Goal: Task Accomplishment & Management: Manage account settings

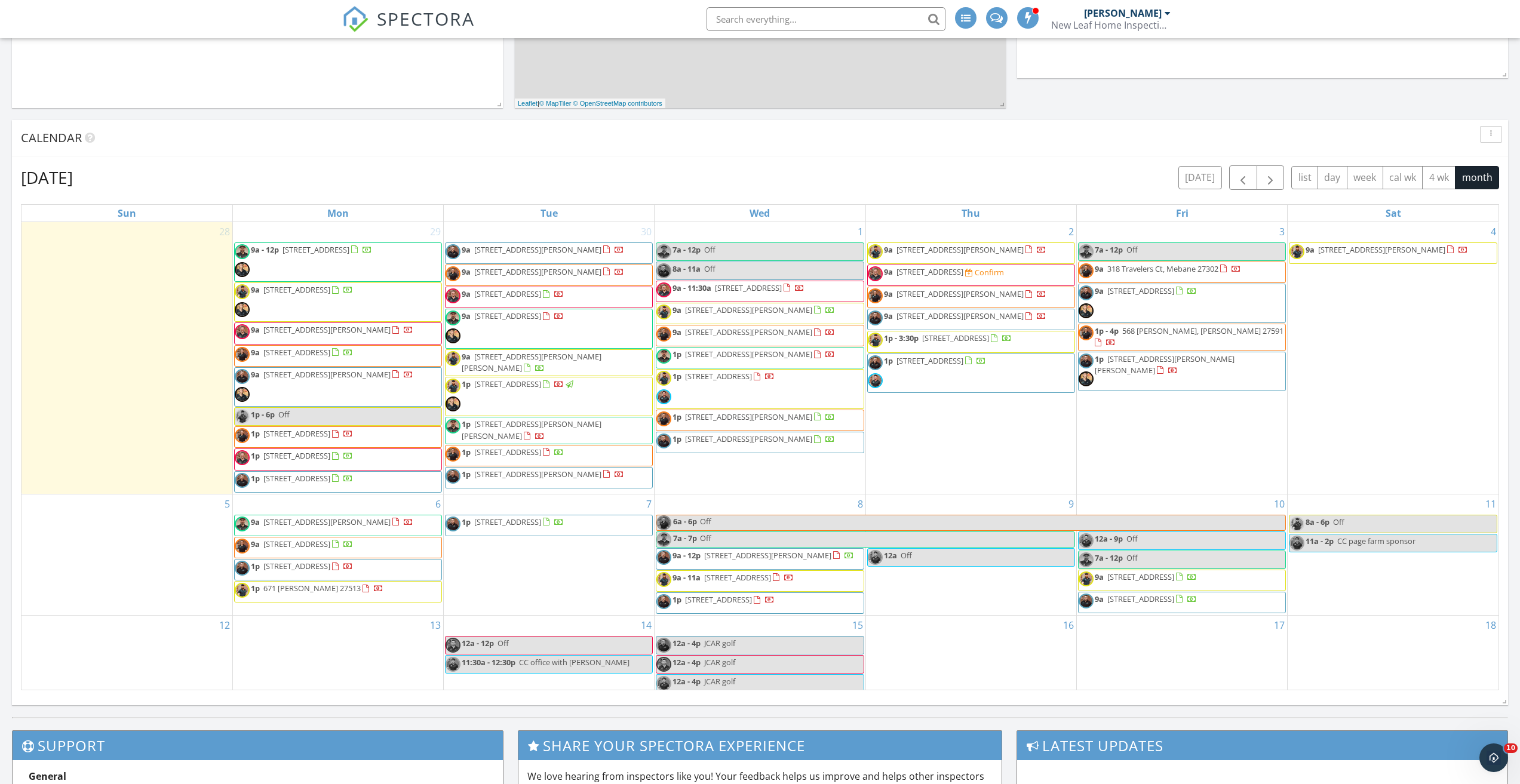
scroll to position [986, 1538]
click at [399, 17] on span "SPECTORA" at bounding box center [425, 18] width 98 height 25
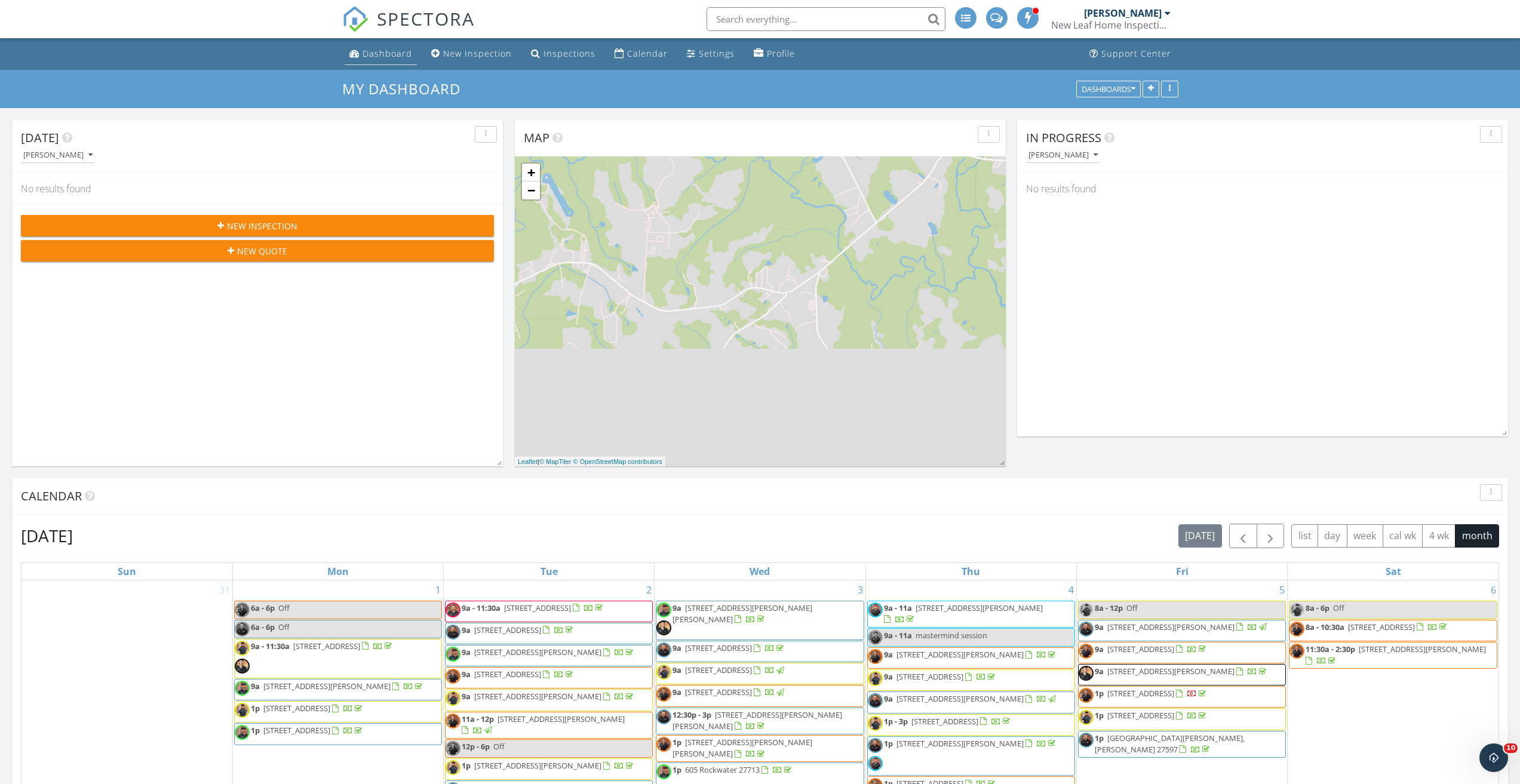
click at [363, 52] on div "Dashboard" at bounding box center [387, 53] width 49 height 11
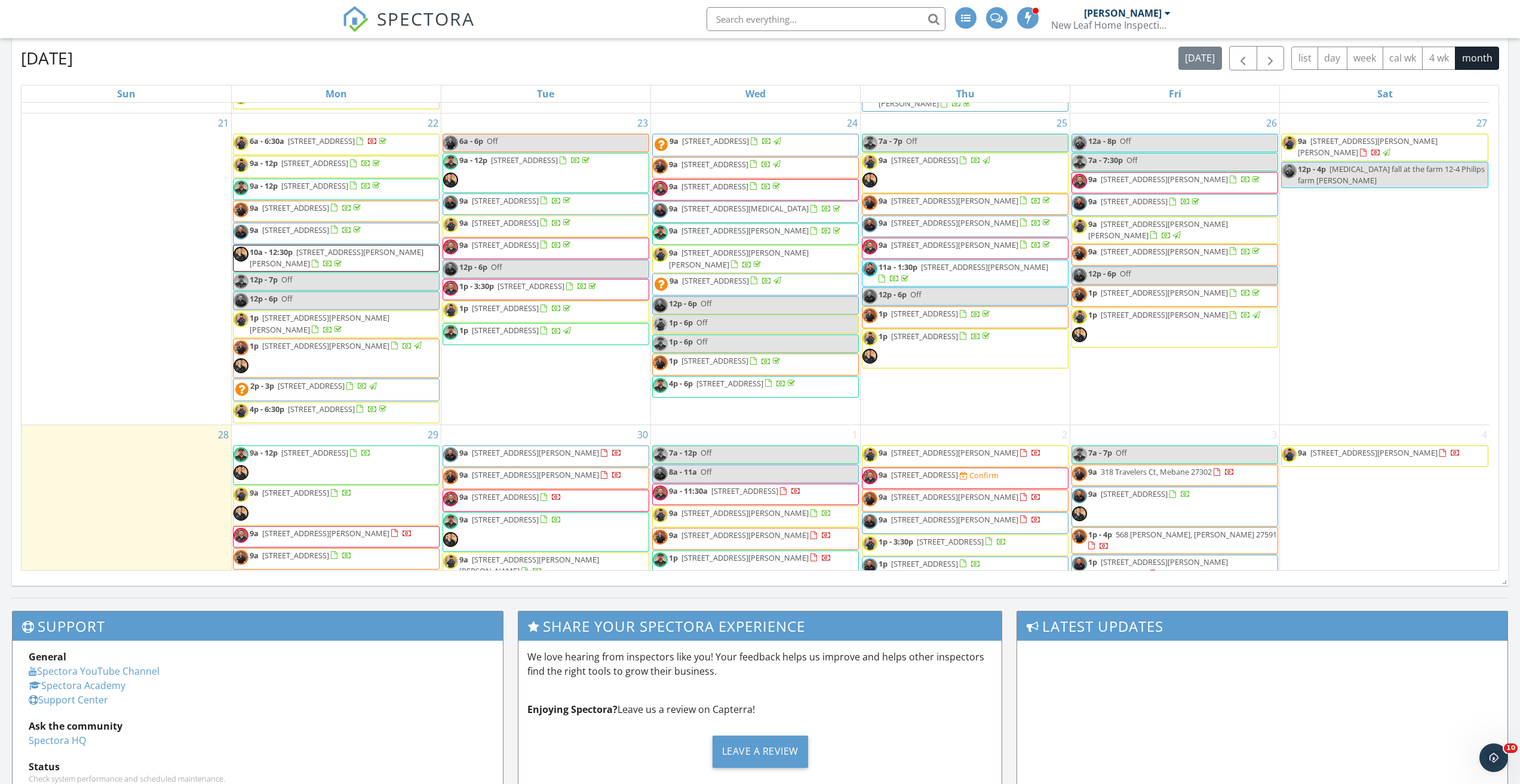
scroll to position [922, 0]
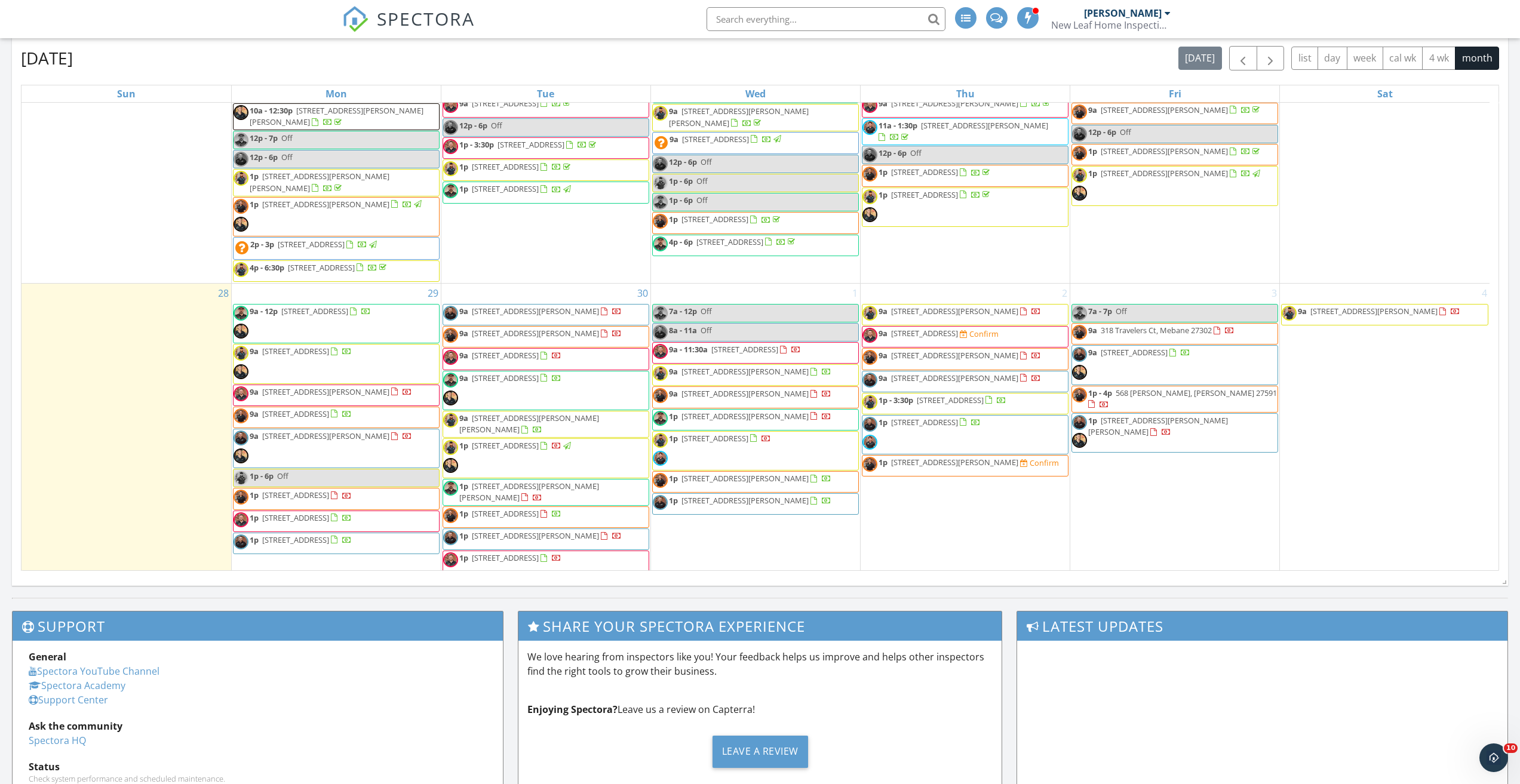
click at [536, 313] on span "[STREET_ADDRESS][PERSON_NAME]" at bounding box center [535, 311] width 127 height 11
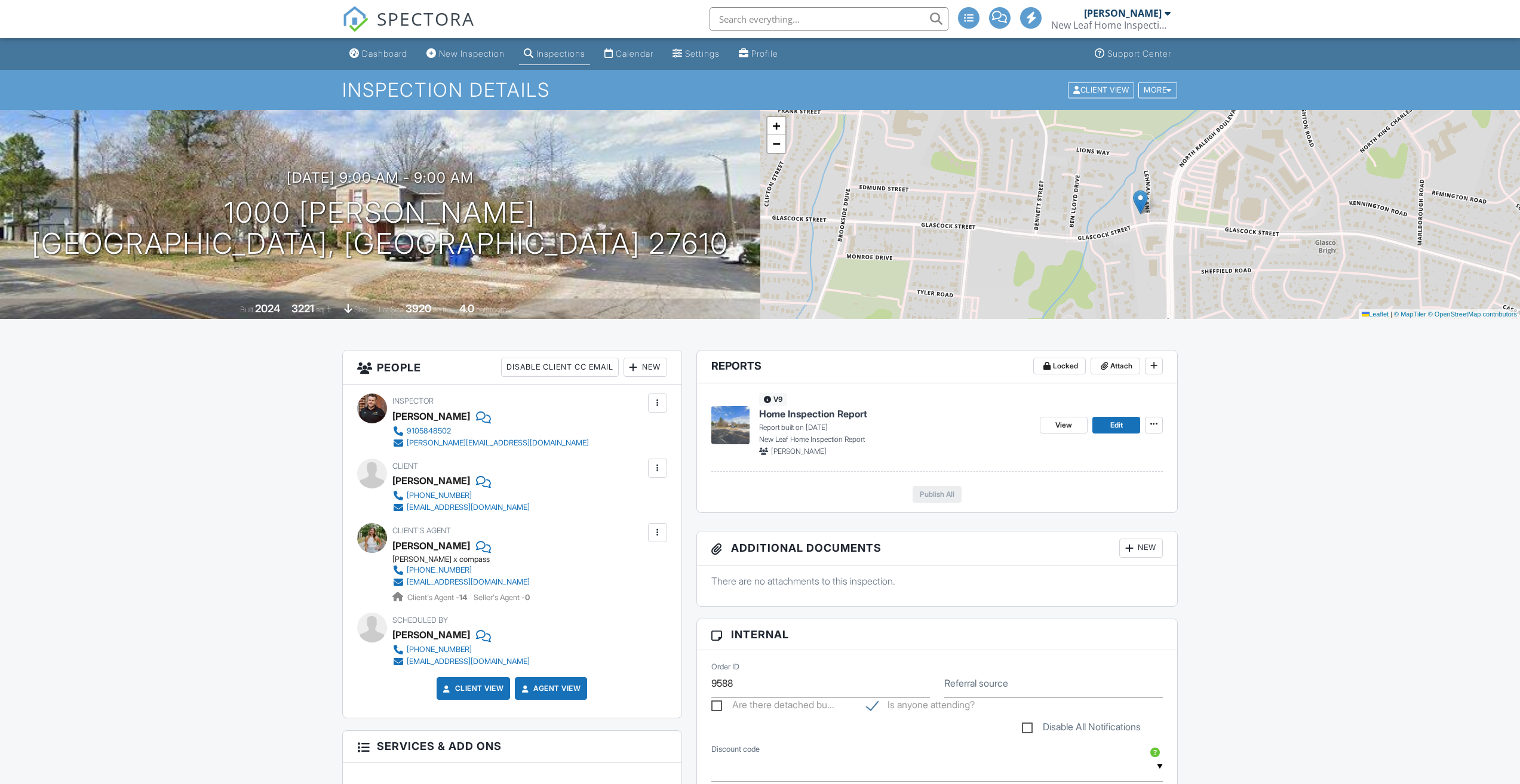
drag, startPoint x: 332, startPoint y: 242, endPoint x: 197, endPoint y: 226, distance: 135.9
click at [197, 226] on div "[DATE] 9:00 am - 9:00 am [STREET_ADDRESS][PERSON_NAME] [GEOGRAPHIC_DATA], [GEOG…" at bounding box center [380, 215] width 760 height 90
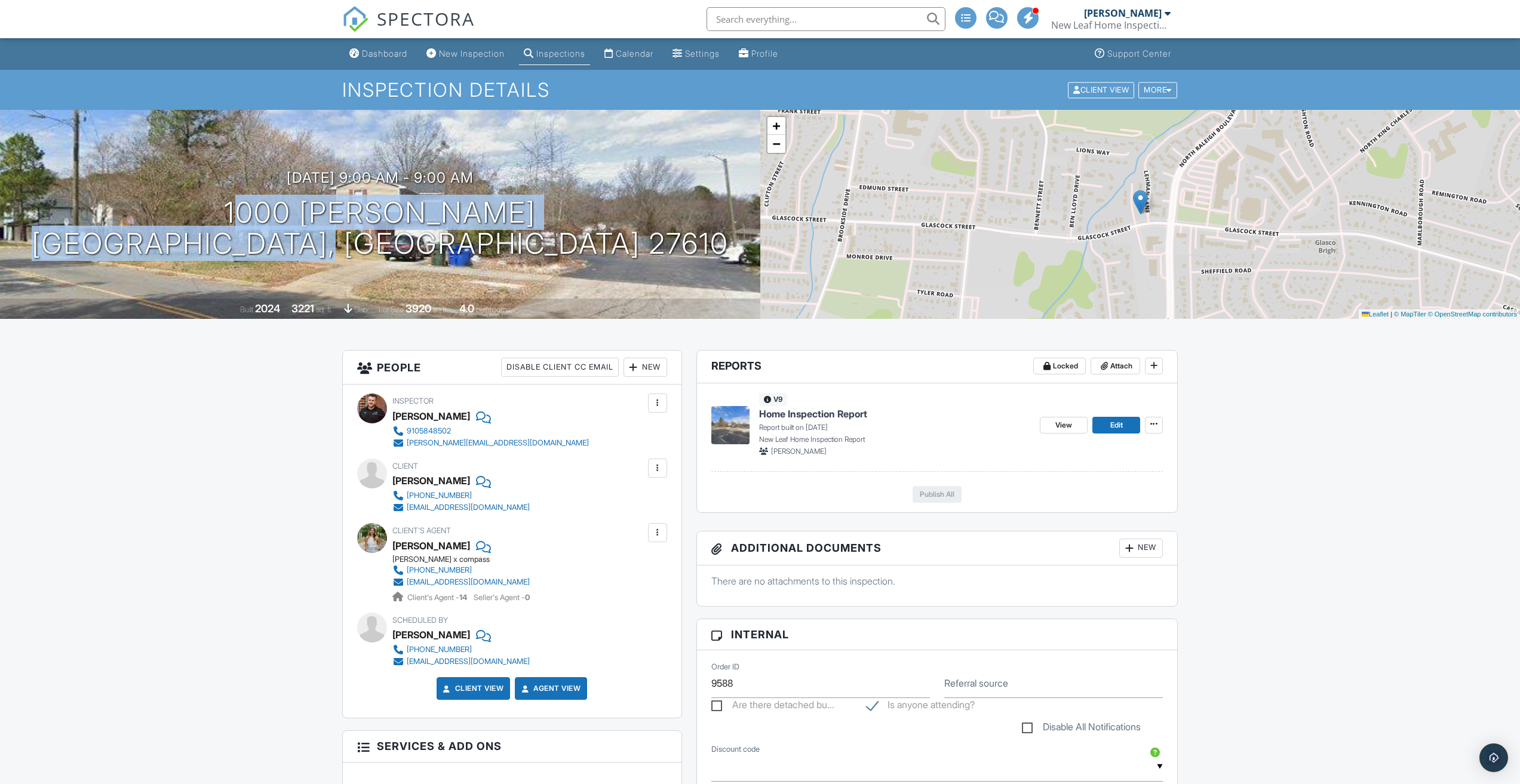
drag, startPoint x: 540, startPoint y: 239, endPoint x: 232, endPoint y: 221, distance: 308.5
click at [232, 221] on div "[DATE] 9:00 am - 9:00 am [STREET_ADDRESS][PERSON_NAME] [GEOGRAPHIC_DATA], [GEOG…" at bounding box center [380, 215] width 760 height 90
copy h1 "1000 Addison Pl Raleigh, NC 27610"
click at [363, 47] on link "Dashboard" at bounding box center [378, 54] width 68 height 22
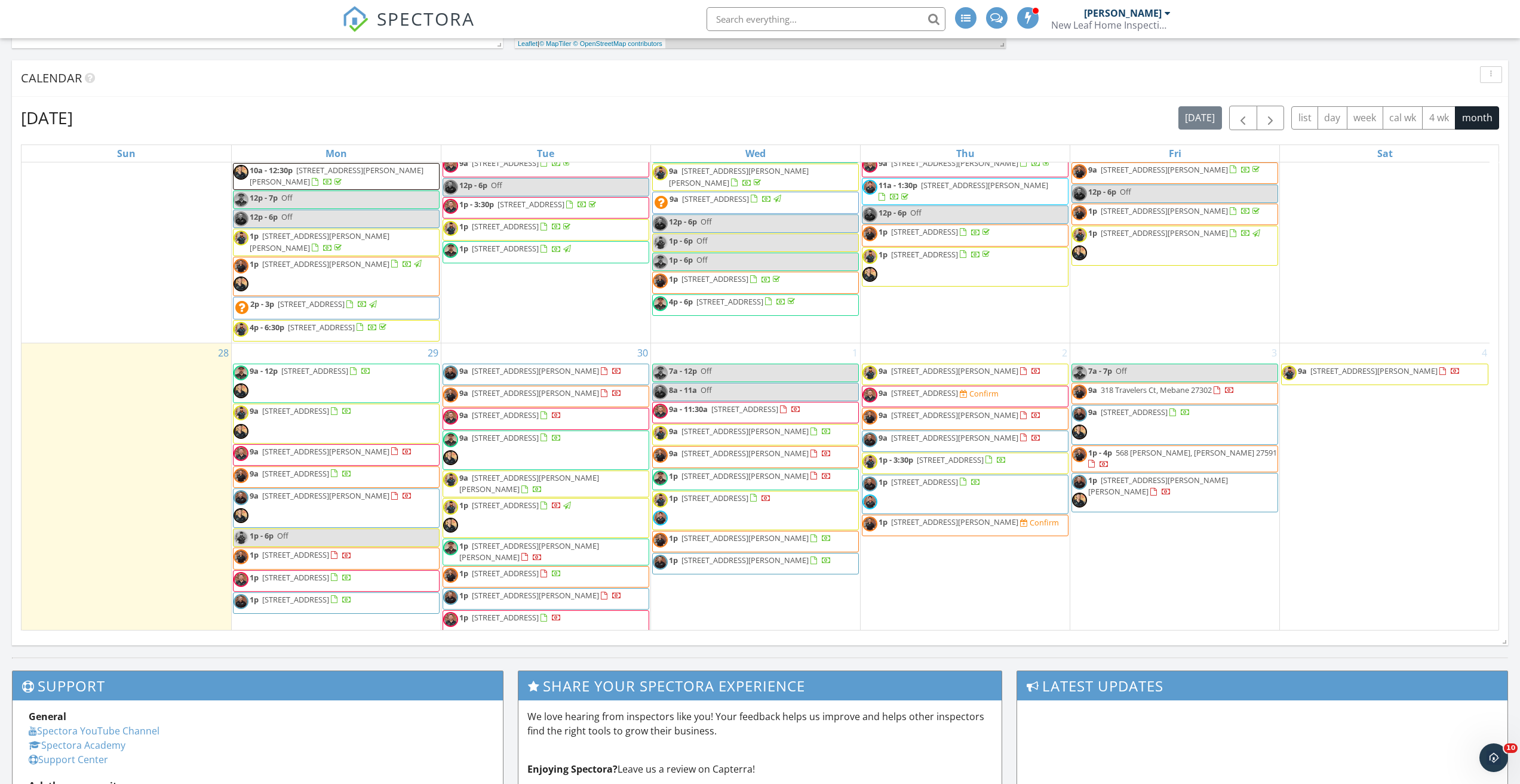
scroll to position [657, 0]
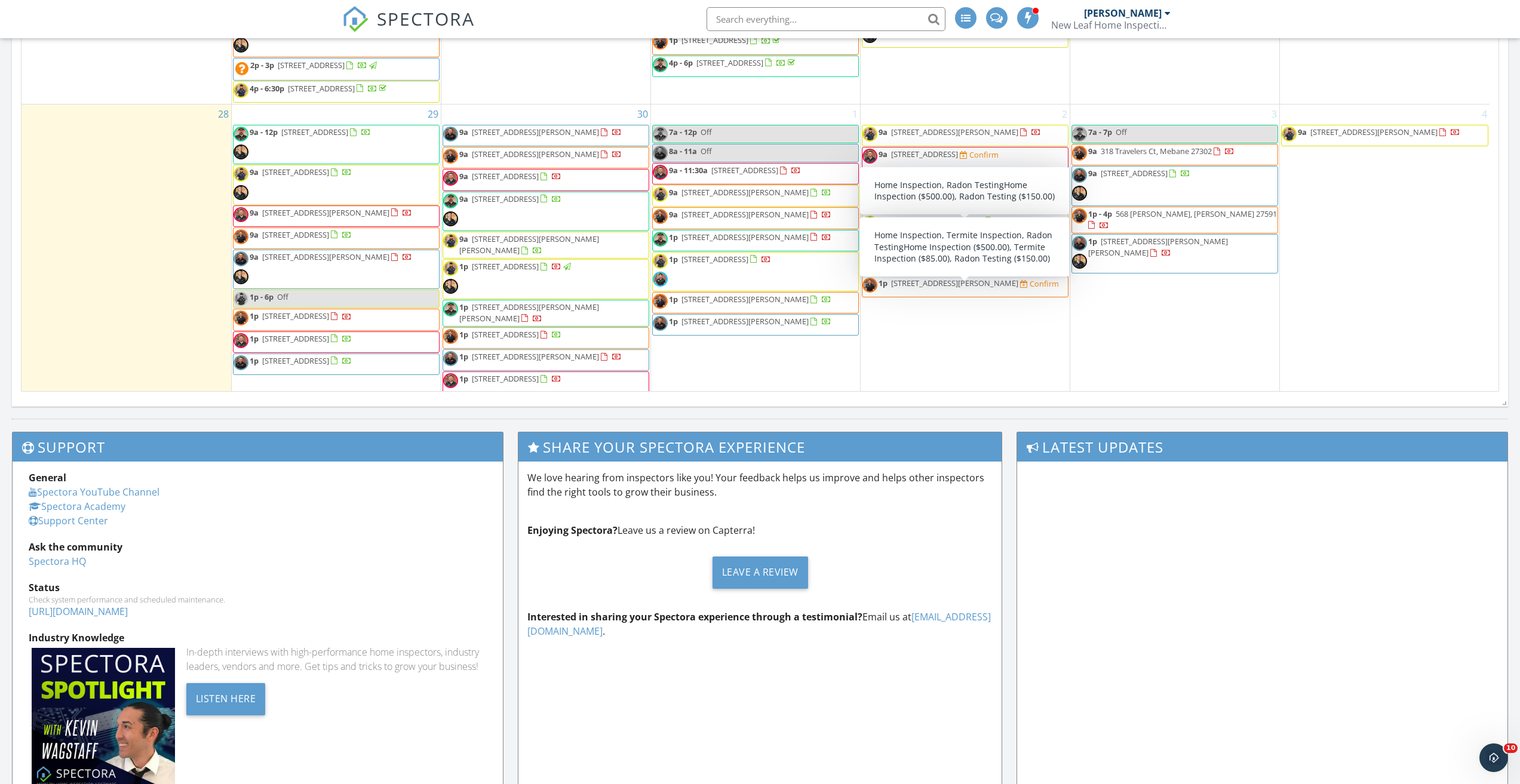
click at [936, 296] on span "1p 804 Groveview Wynd, Wendell 27591 Confirm" at bounding box center [961, 287] width 196 height 18
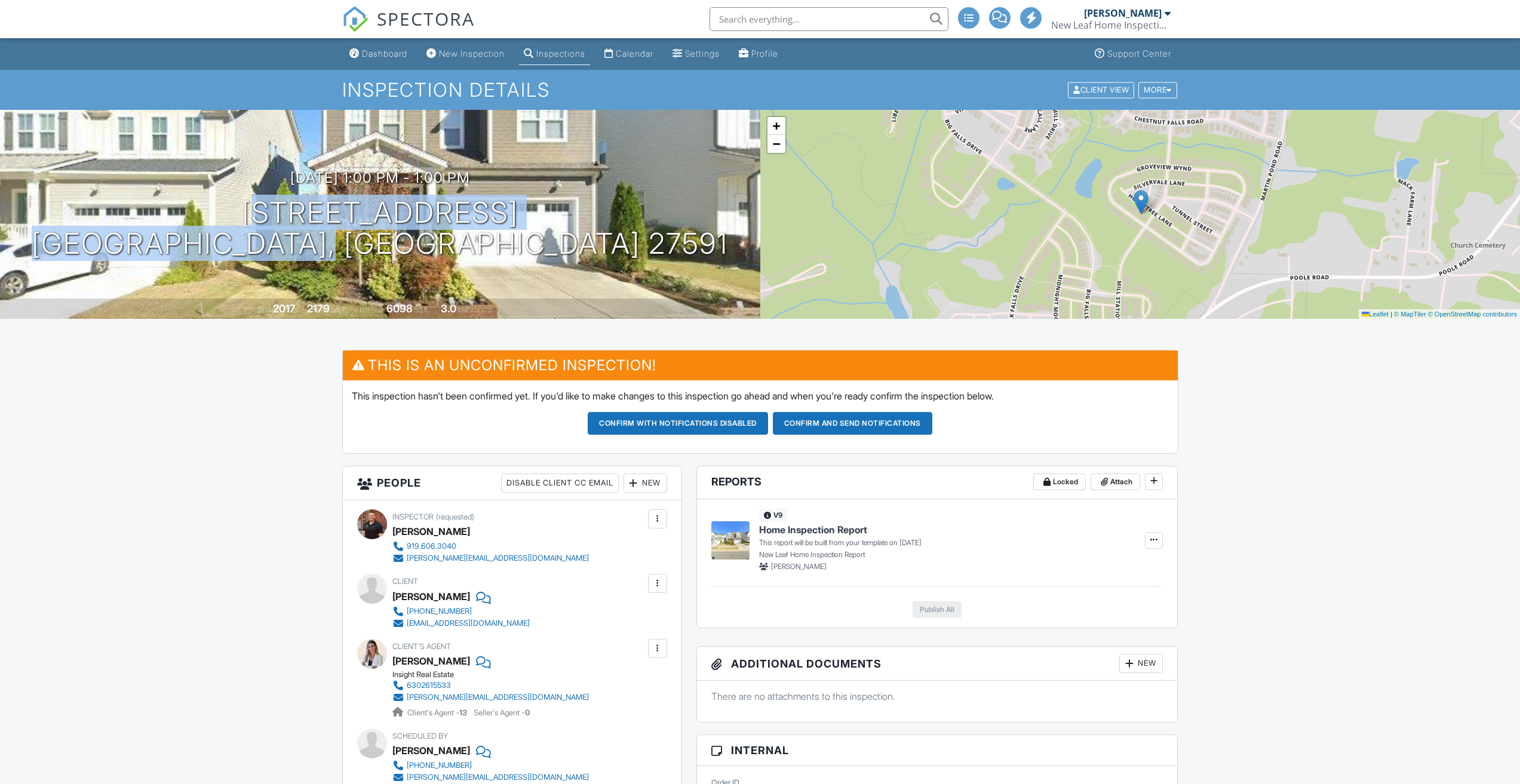
drag, startPoint x: 555, startPoint y: 239, endPoint x: 199, endPoint y: 210, distance: 357.2
click at [199, 210] on div "10/02/2025 1:00 pm - 1:00 pm 804 Groveview Wynd Wendell, NC 27591" at bounding box center [380, 215] width 760 height 90
click at [383, 58] on div "Dashboard" at bounding box center [385, 53] width 46 height 10
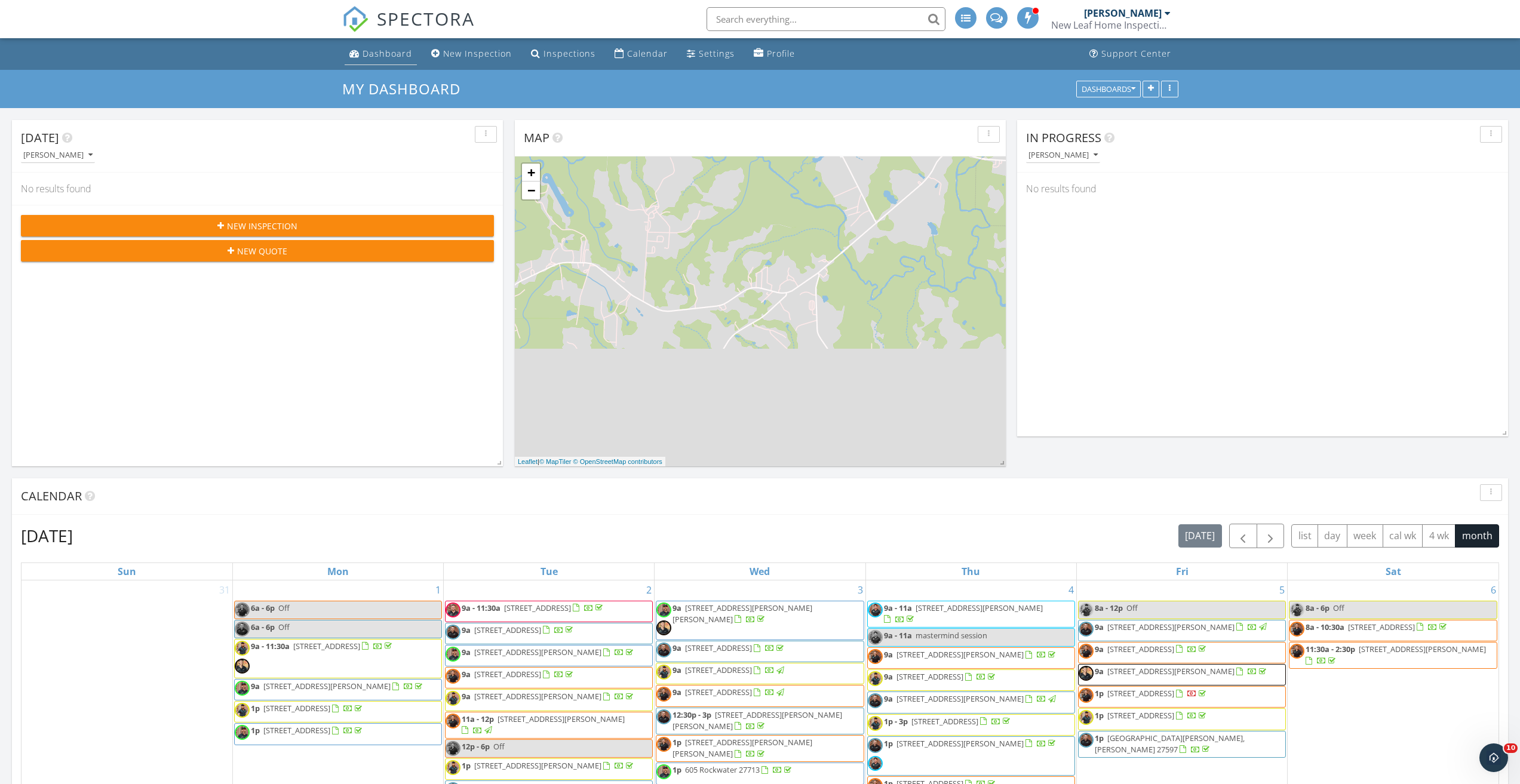
click at [363, 53] on div "Dashboard" at bounding box center [387, 53] width 49 height 11
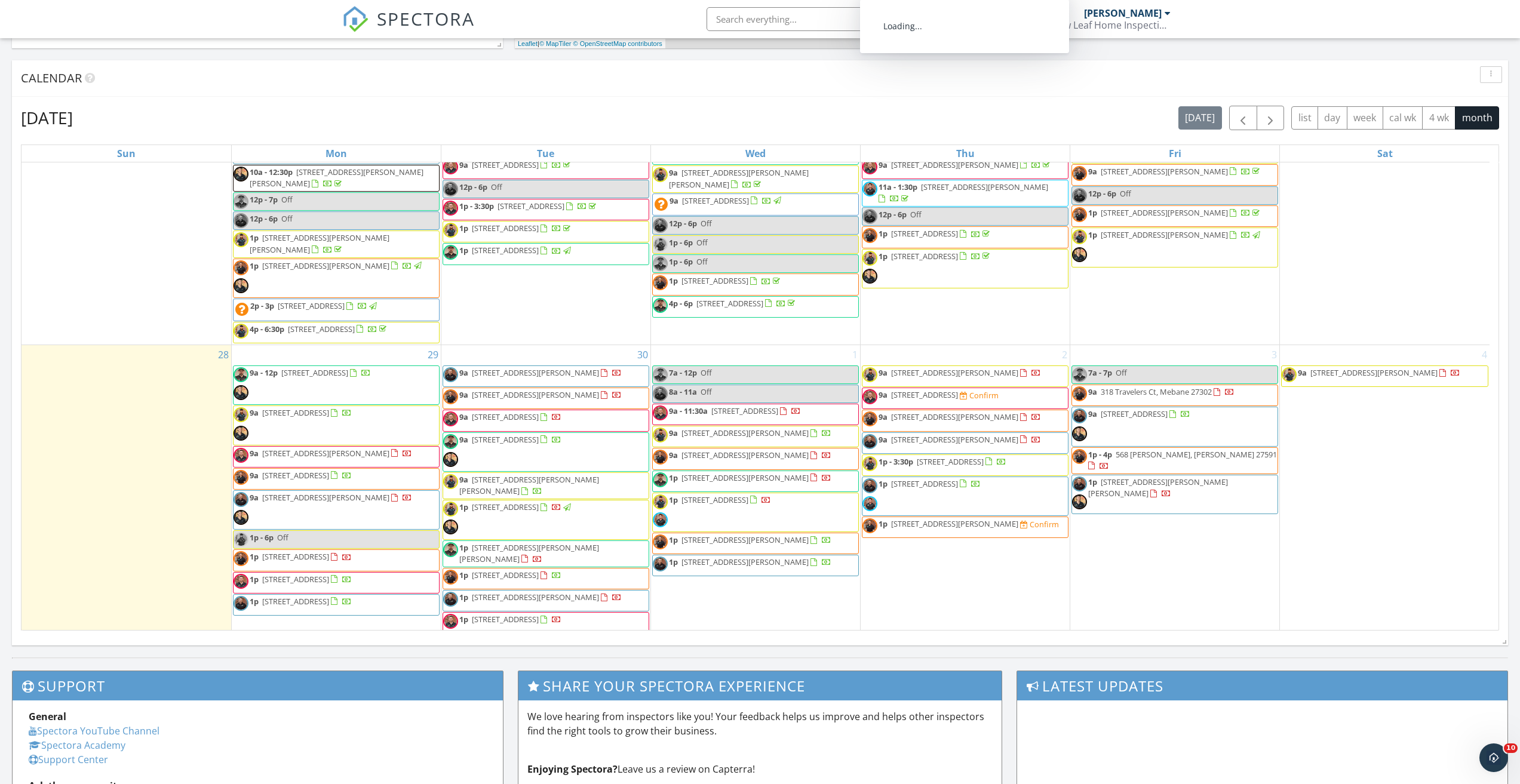
scroll to position [922, 0]
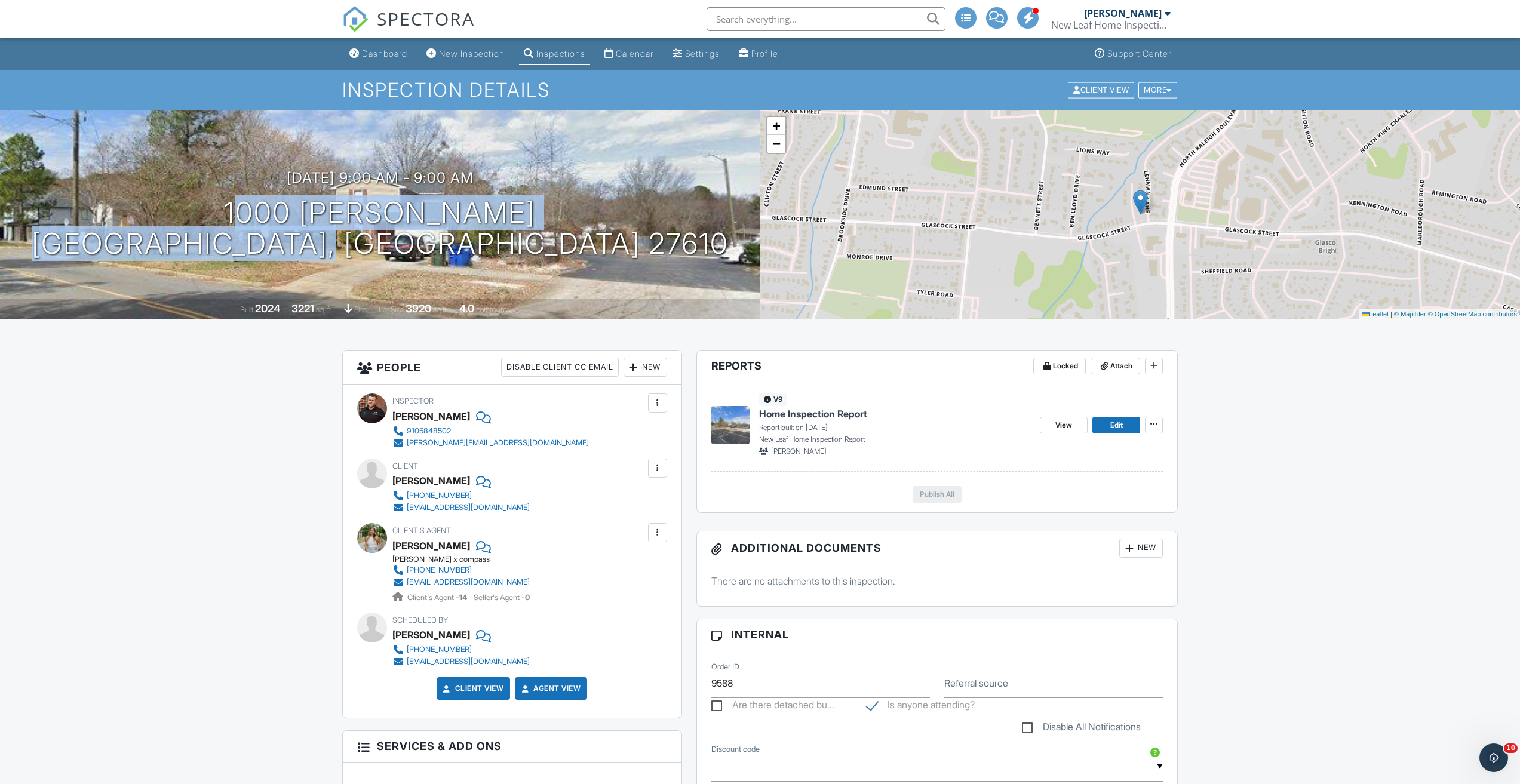
drag, startPoint x: 568, startPoint y: 248, endPoint x: 213, endPoint y: 221, distance: 356.0
click at [213, 221] on div "[DATE] 9:00 am - 9:00 am [STREET_ADDRESS][PERSON_NAME] [GEOGRAPHIC_DATA], [GEOG…" at bounding box center [380, 215] width 760 height 90
click at [374, 61] on link "Dashboard" at bounding box center [378, 54] width 68 height 22
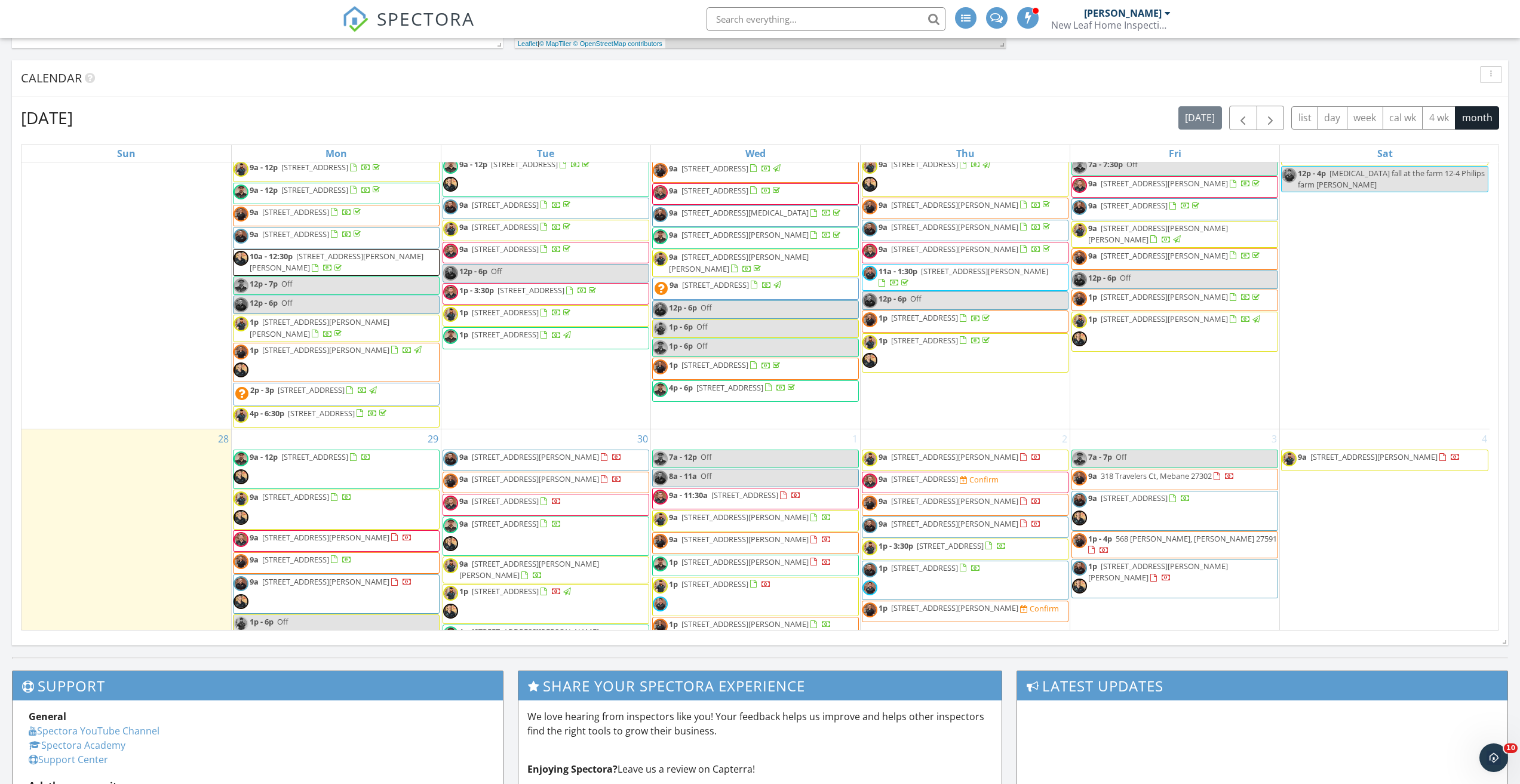
scroll to position [895, 0]
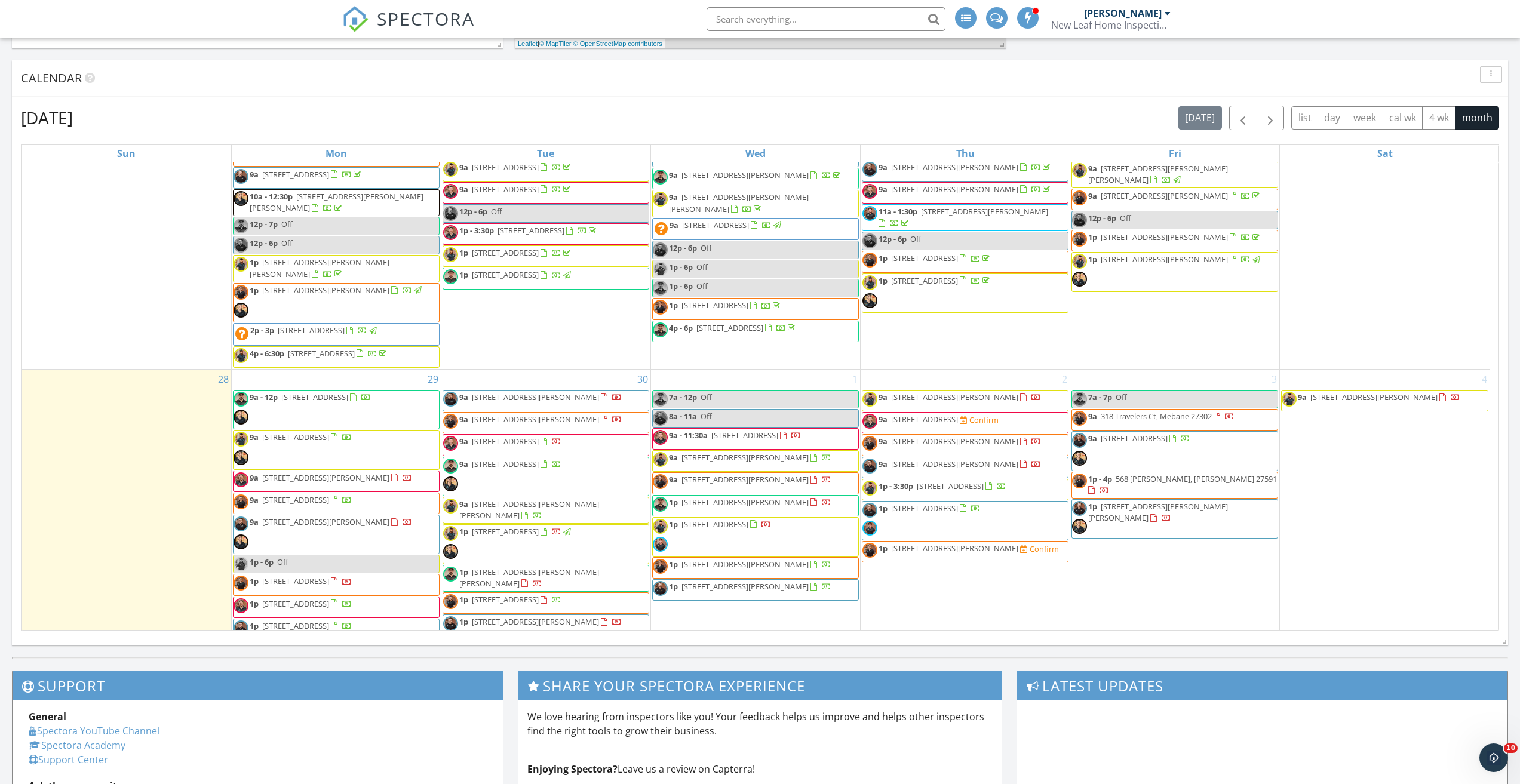
click at [308, 505] on span "4621 Timbermill Ct 101, Raleigh 27612" at bounding box center [296, 499] width 67 height 11
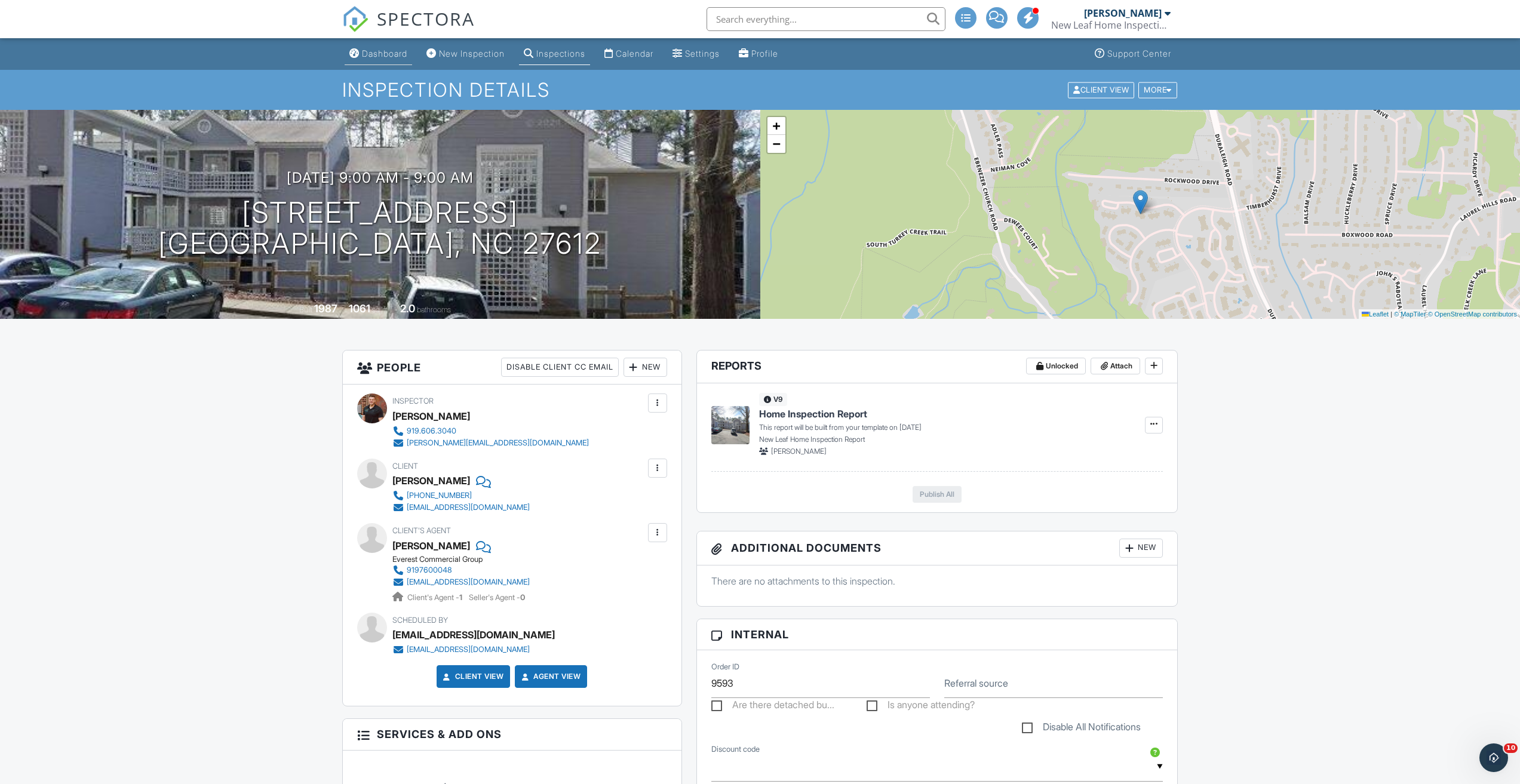
click at [366, 56] on div "Dashboard" at bounding box center [385, 53] width 46 height 10
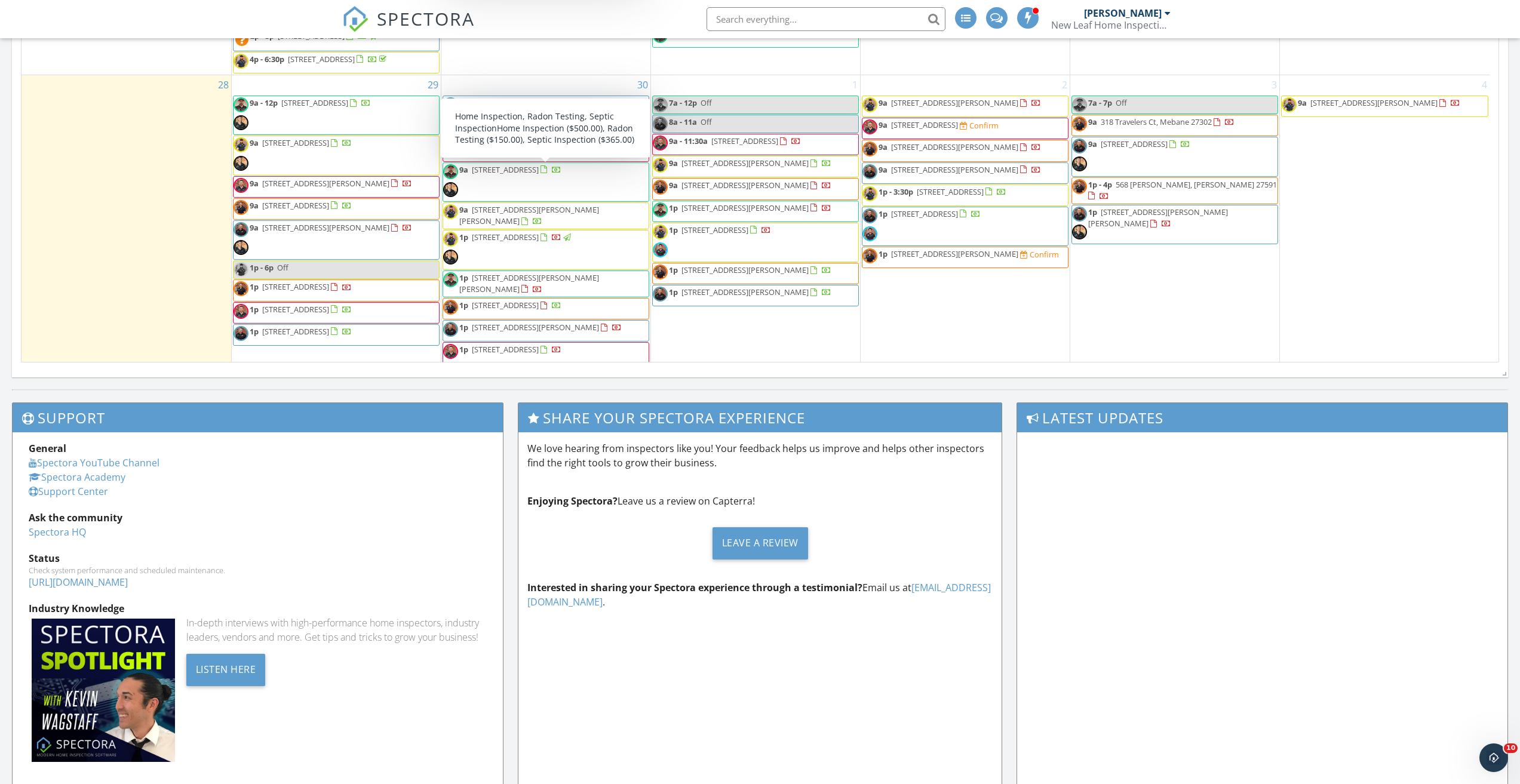
scroll to position [620, 0]
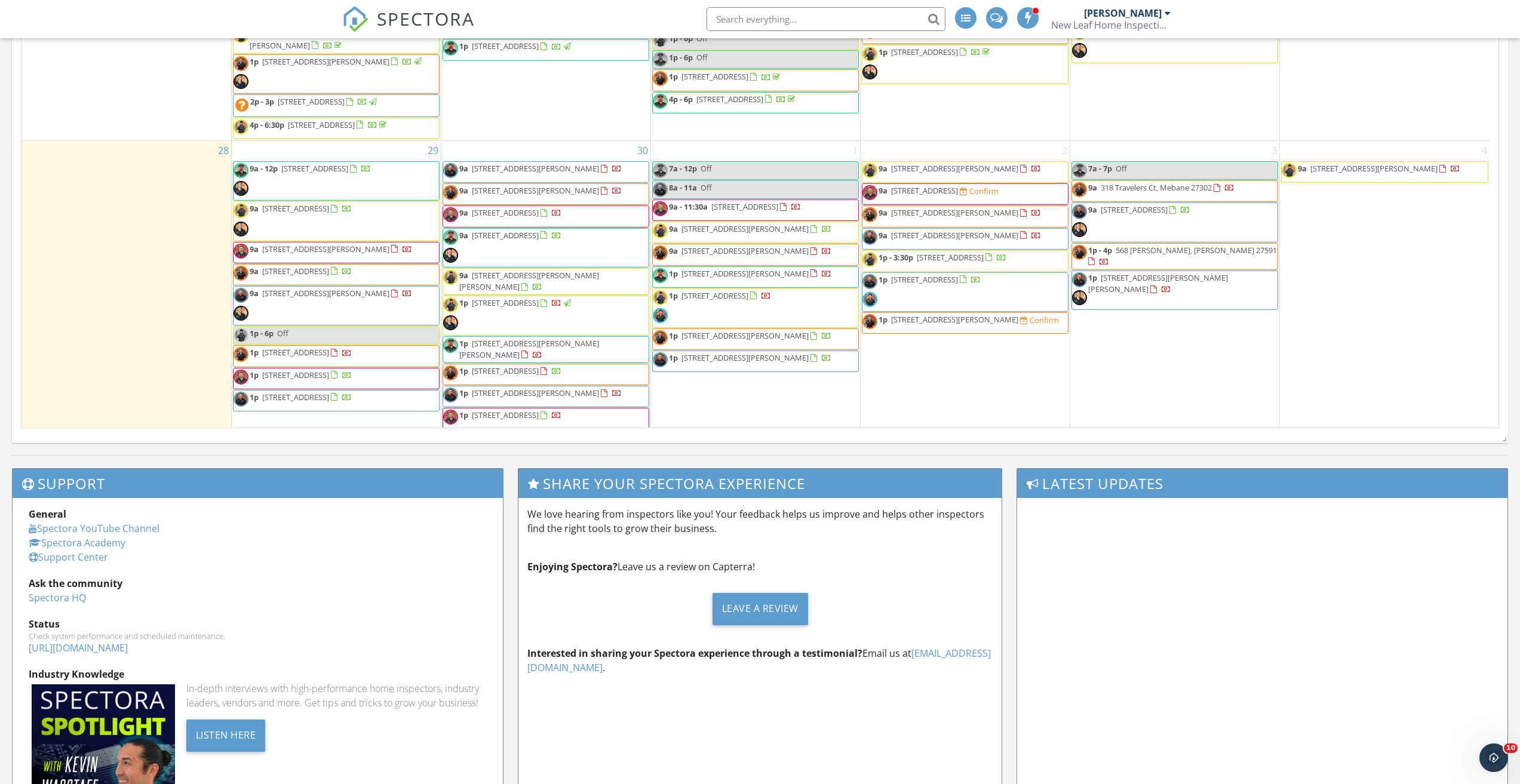
click at [422, 15] on span "SPECTORA" at bounding box center [425, 18] width 98 height 25
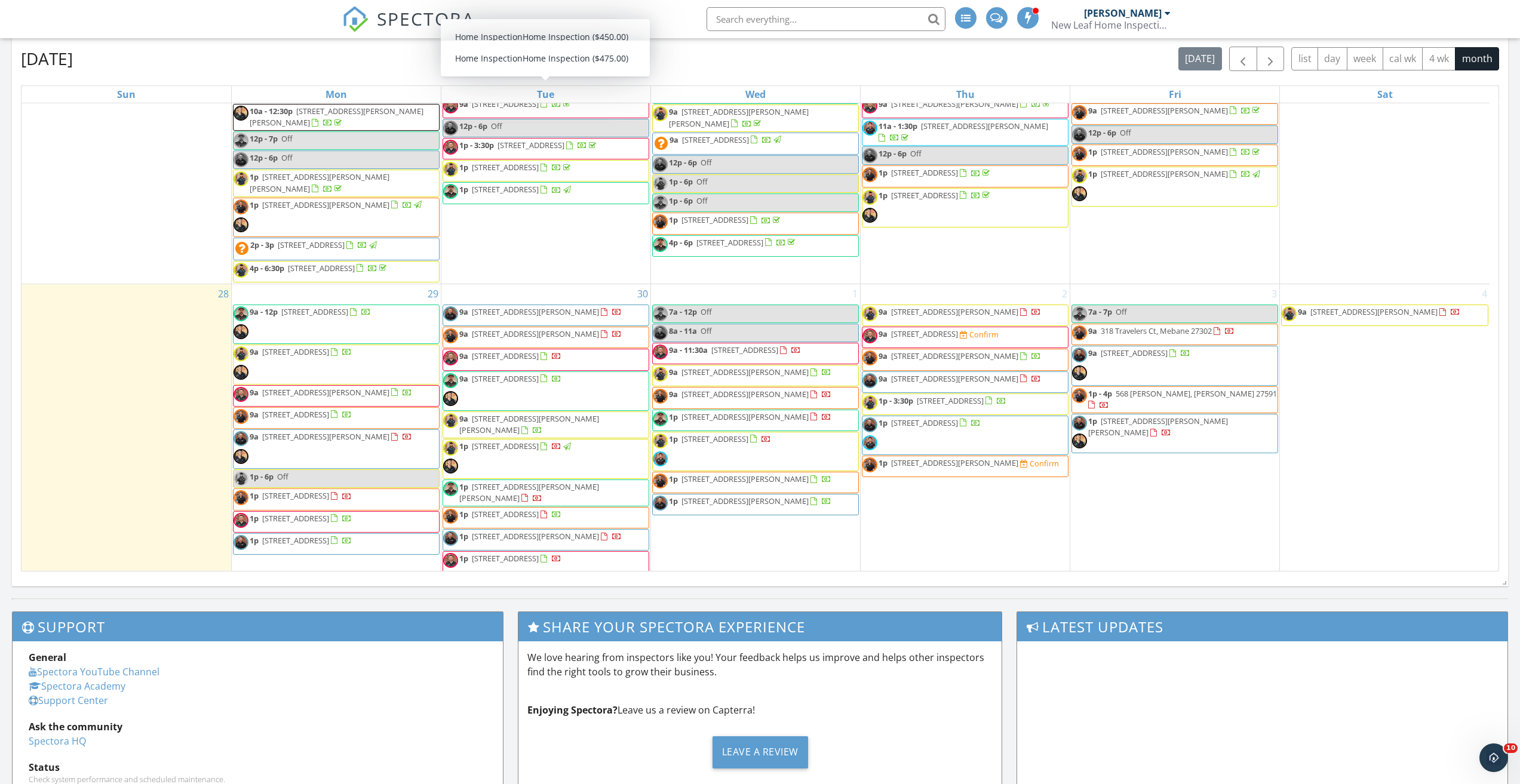
scroll to position [478, 0]
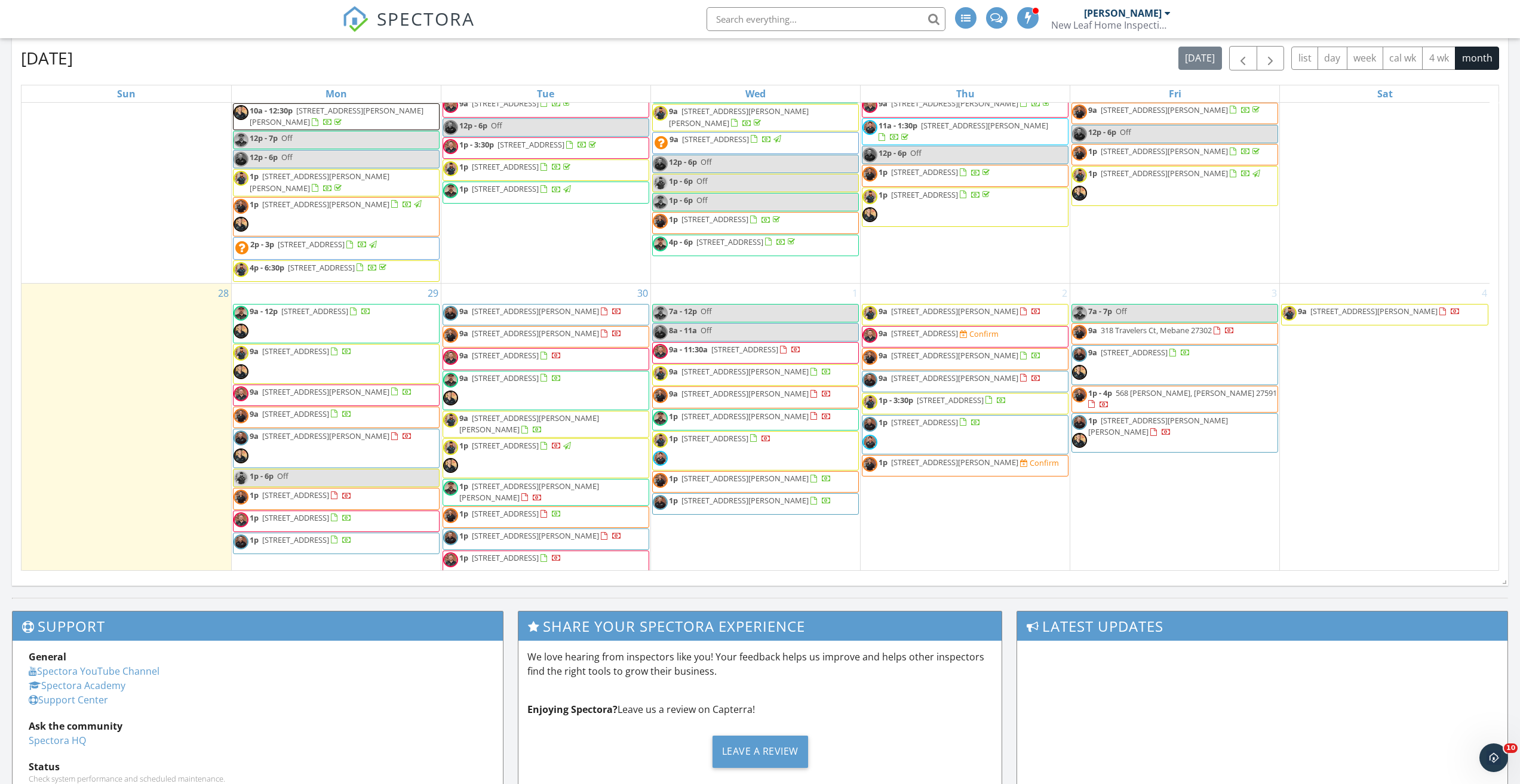
click at [985, 468] on span "[STREET_ADDRESS][PERSON_NAME]" at bounding box center [954, 462] width 127 height 11
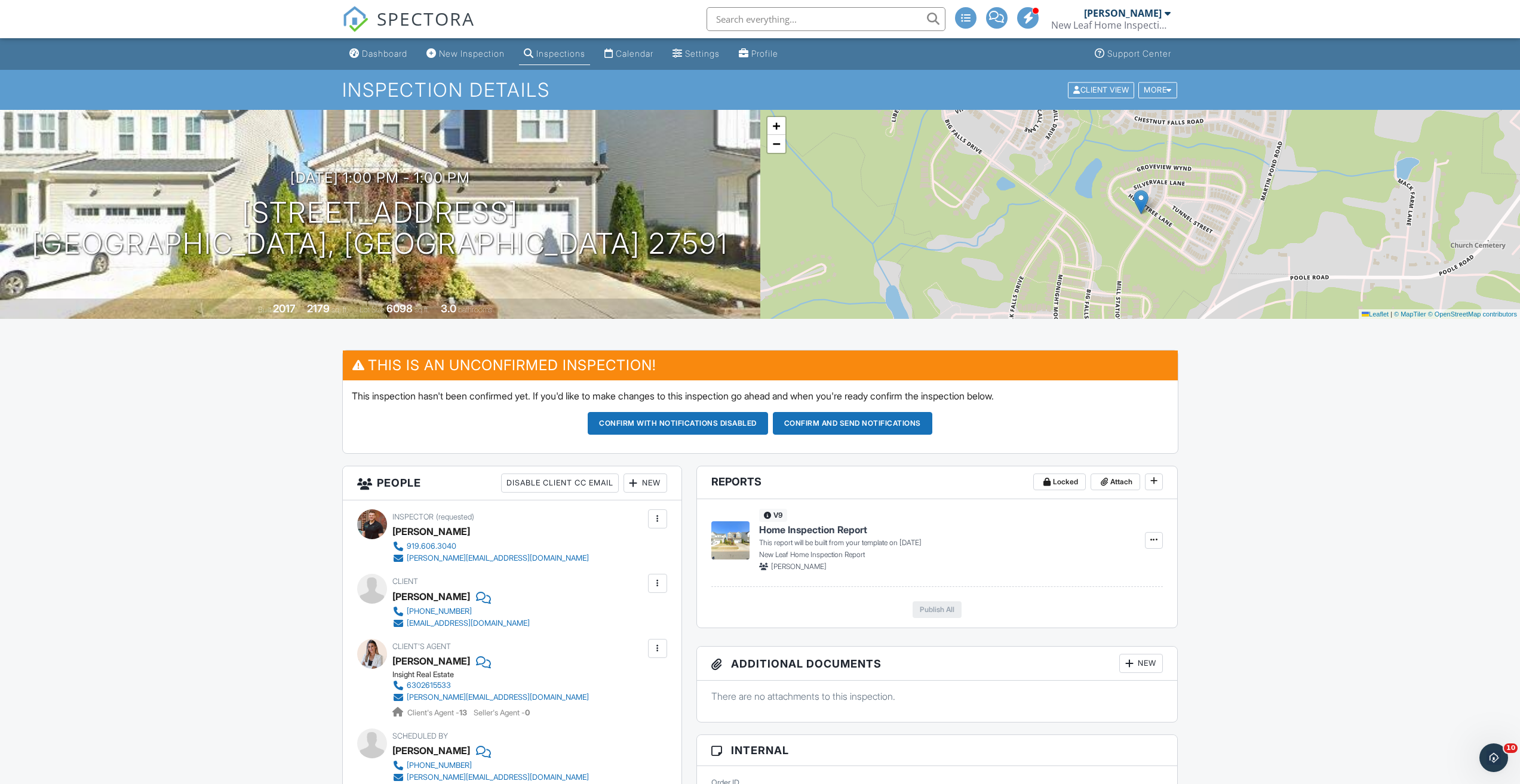
click at [853, 419] on button "Confirm and send notifications" at bounding box center [852, 423] width 159 height 23
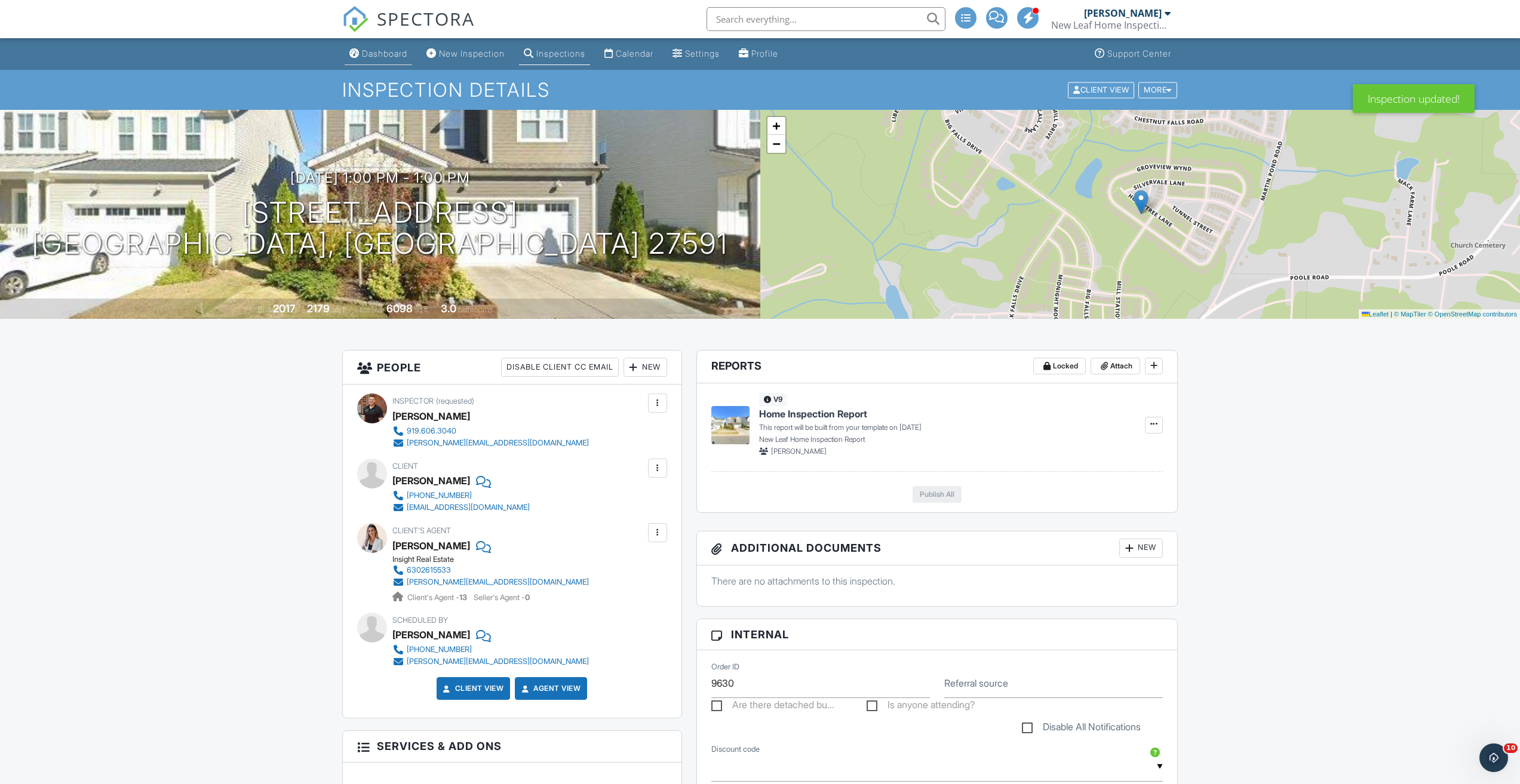
click at [369, 53] on div "Dashboard" at bounding box center [385, 53] width 46 height 10
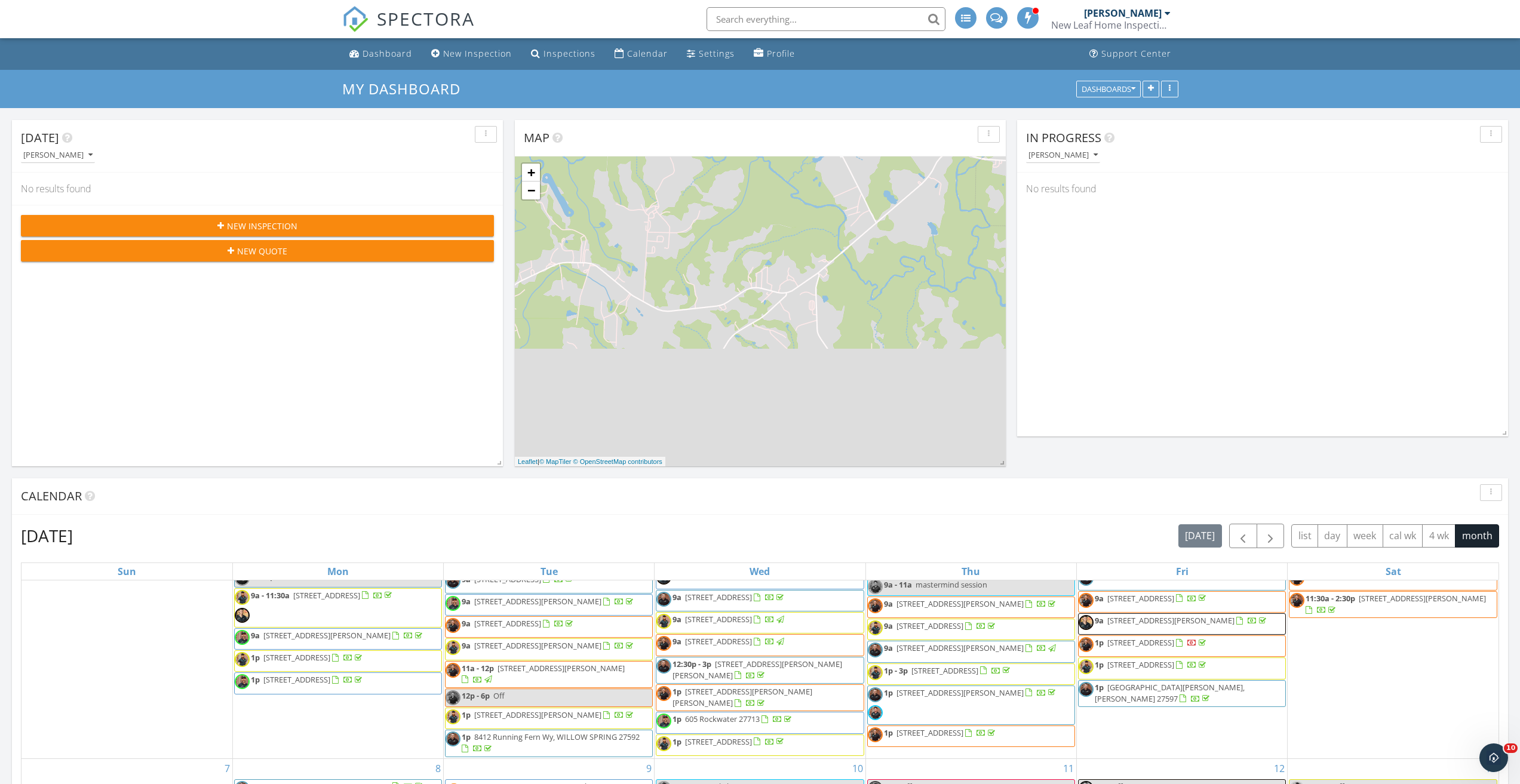
scroll to position [179, 0]
